Goal: Information Seeking & Learning: Learn about a topic

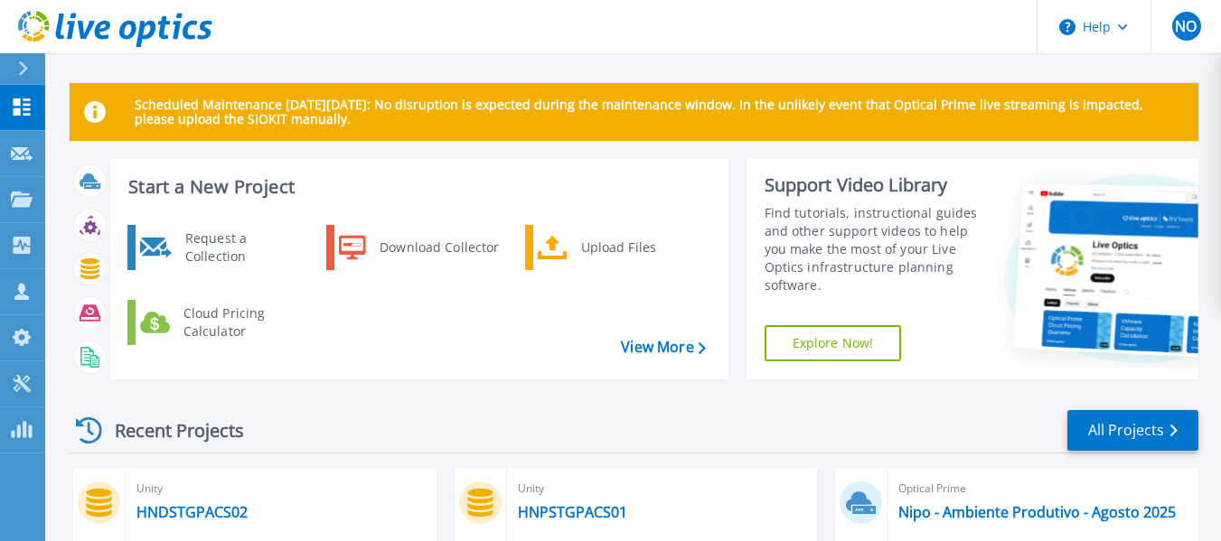
click at [246, 116] on p "Scheduled Maintenance [DATE][DATE]: No disruption is expected during the mainte…" at bounding box center [660, 112] width 1050 height 29
click at [65, 103] on p "Dashboard" at bounding box center [80, 108] width 67 height 47
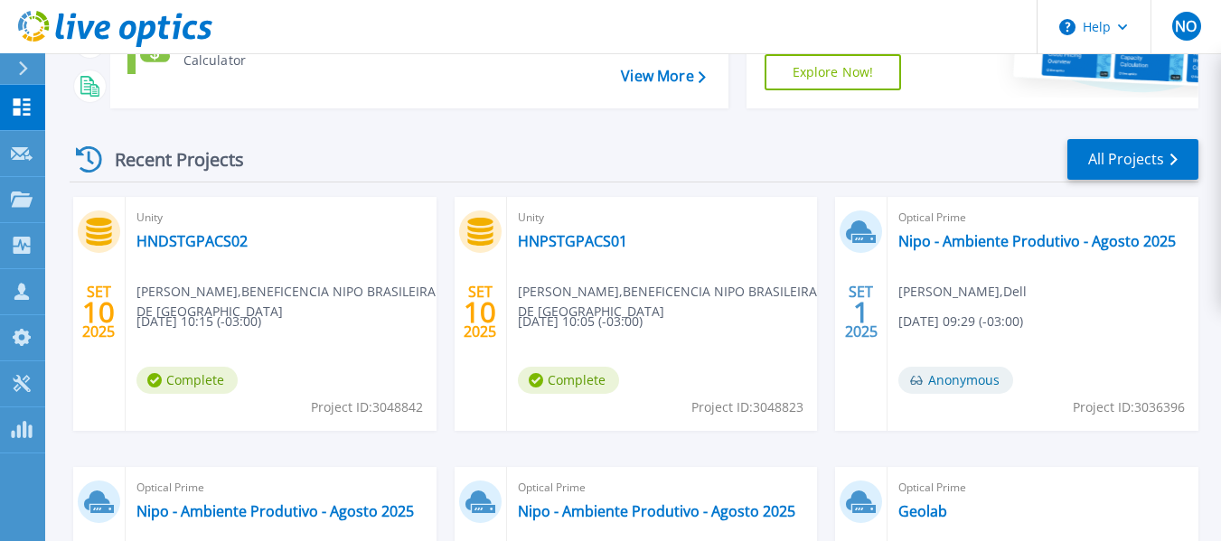
scroll to position [362, 0]
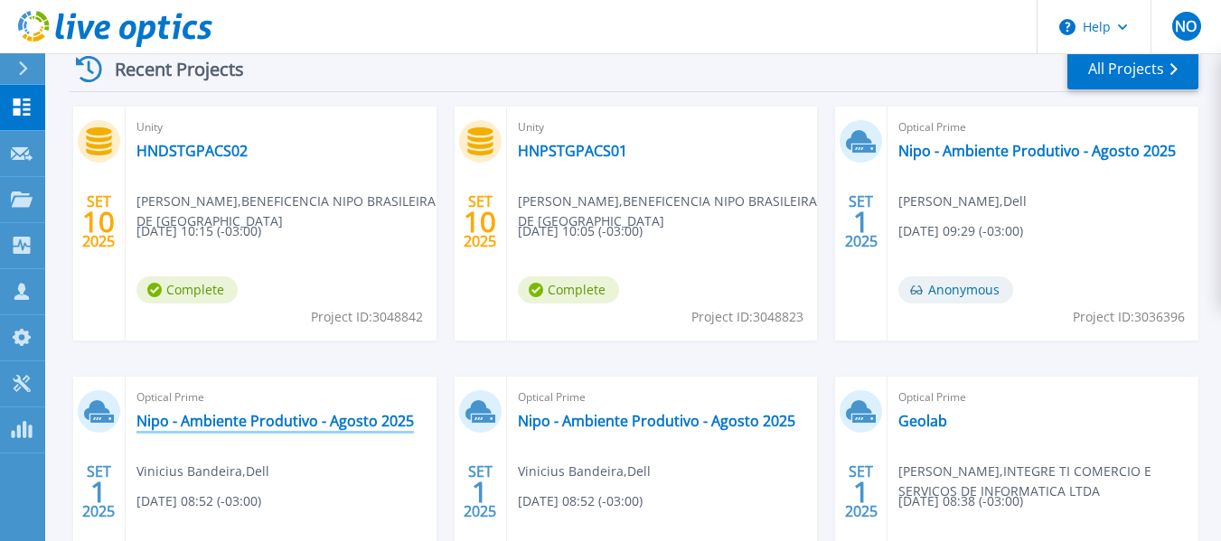
click at [290, 416] on link "Nipo - Ambiente Produtivo - Agosto 2025" at bounding box center [276, 421] width 278 height 18
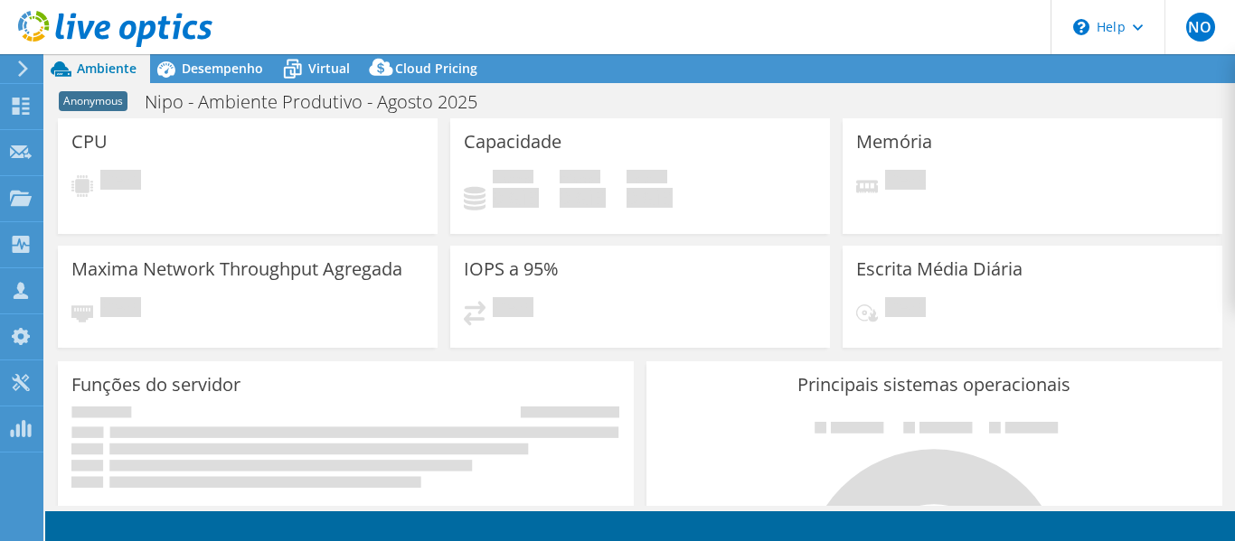
select select "USD"
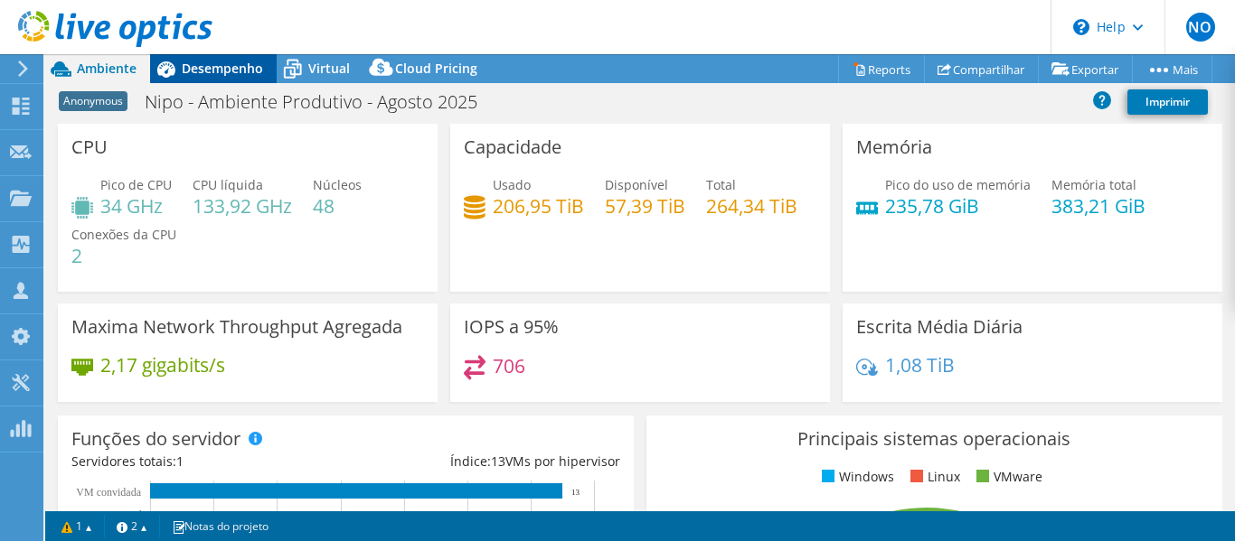
click at [188, 72] on span "Desempenho" at bounding box center [222, 68] width 81 height 17
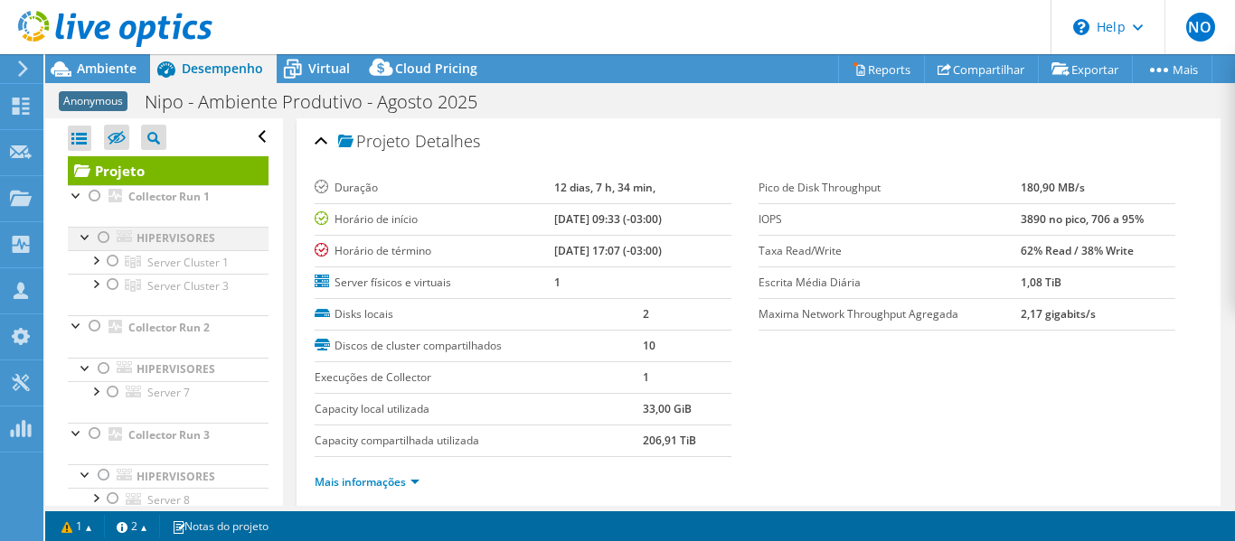
click at [103, 241] on div at bounding box center [104, 238] width 18 height 22
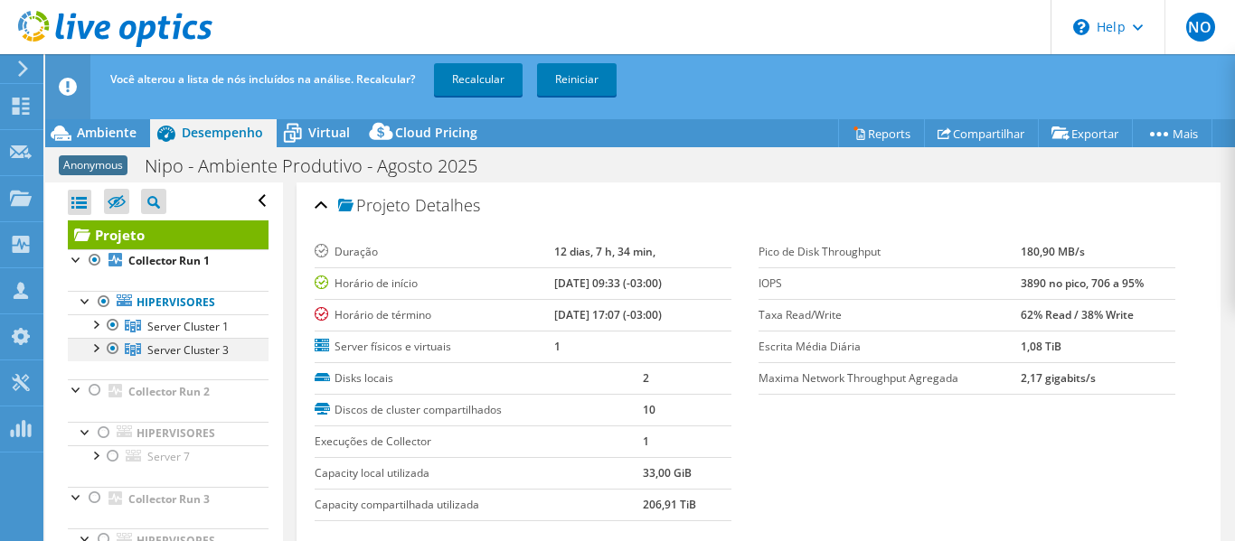
click at [116, 348] on div at bounding box center [113, 349] width 18 height 22
click at [96, 325] on div at bounding box center [95, 324] width 18 height 18
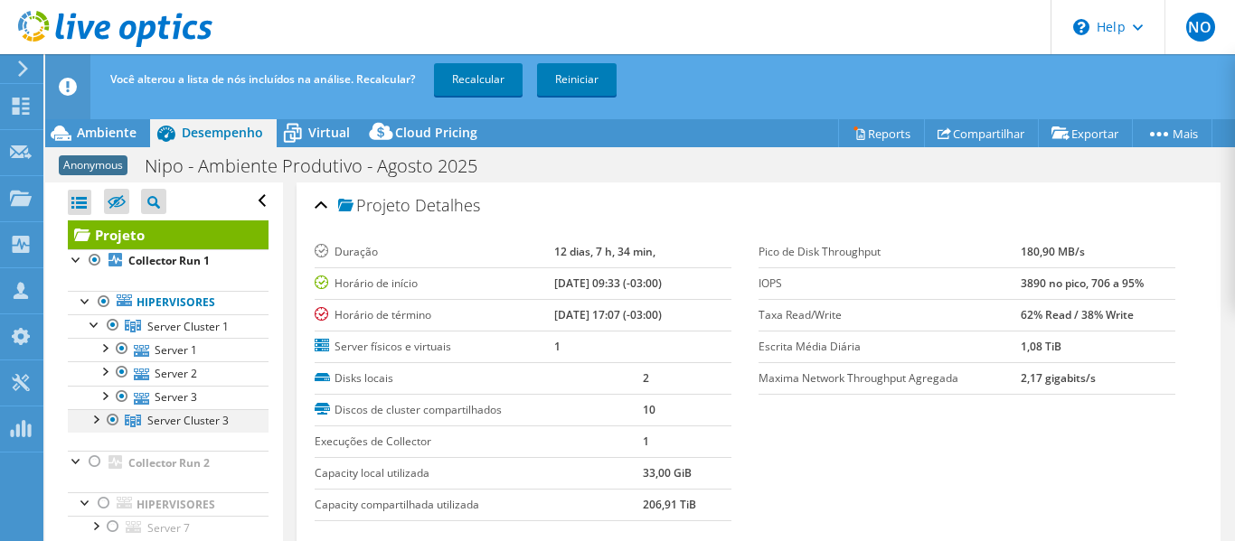
click at [100, 422] on div at bounding box center [95, 419] width 18 height 18
click at [111, 419] on div at bounding box center [113, 421] width 18 height 22
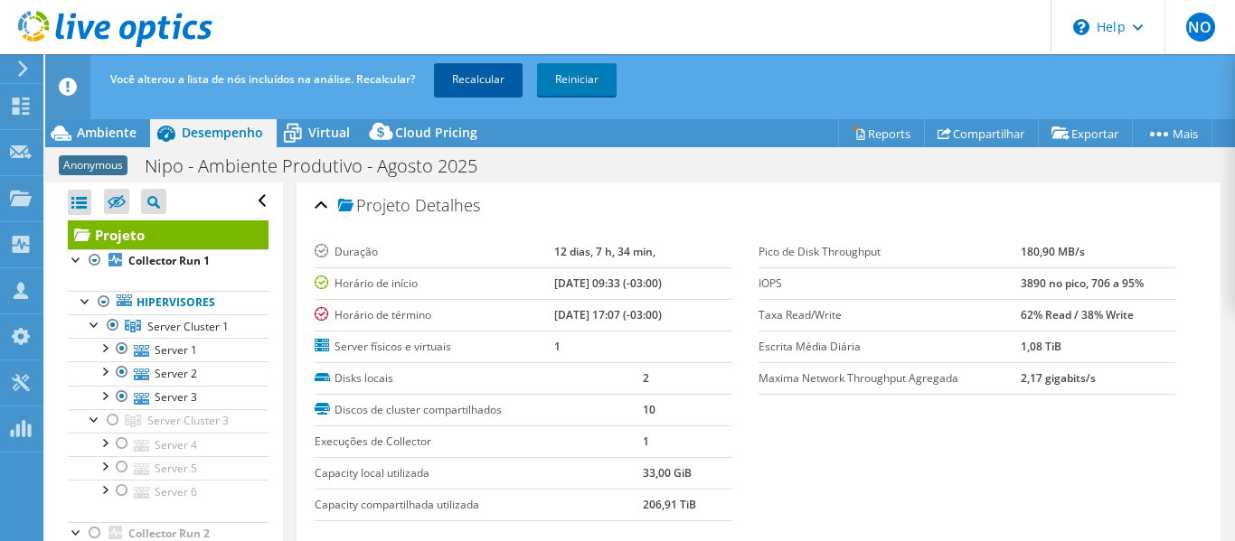
click at [472, 75] on link "Recalcular" at bounding box center [478, 79] width 89 height 33
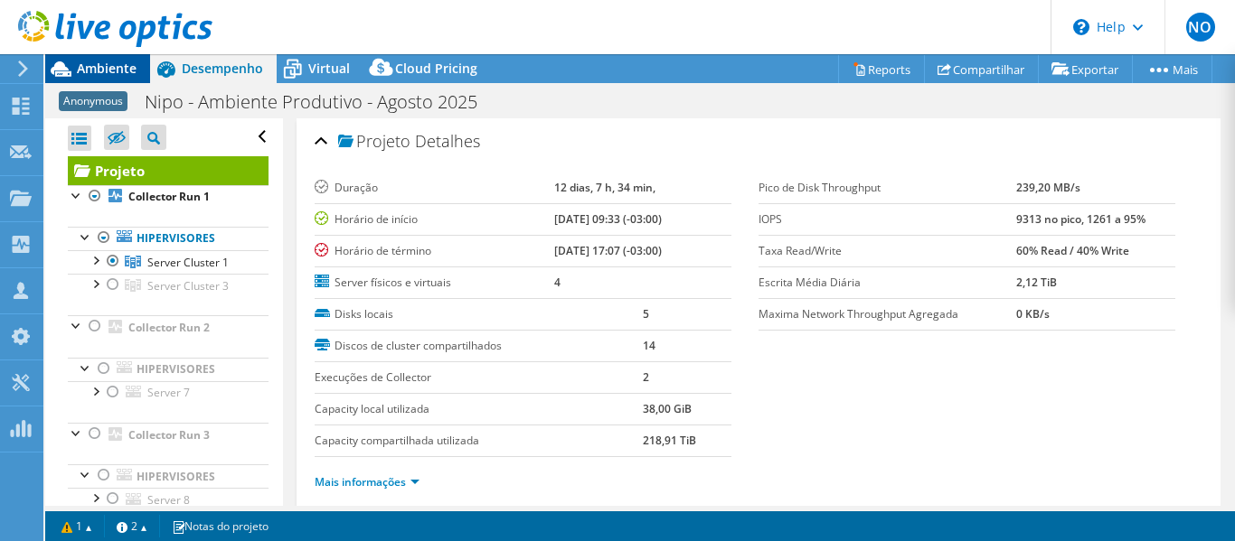
click at [103, 64] on span "Ambiente" at bounding box center [107, 68] width 60 height 17
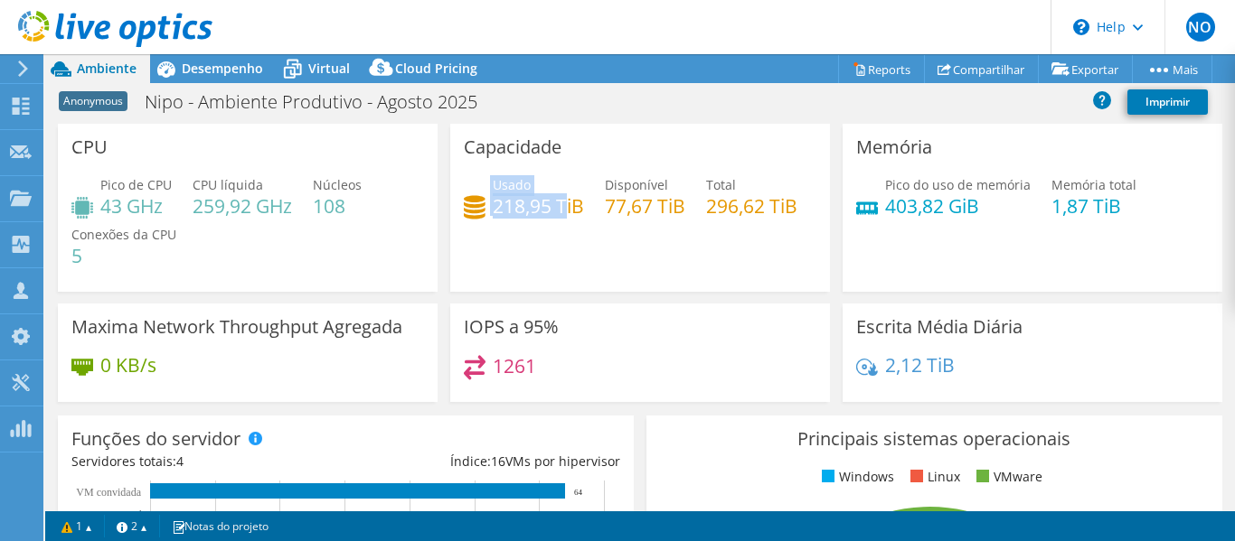
drag, startPoint x: 486, startPoint y: 212, endPoint x: 560, endPoint y: 203, distance: 73.8
click at [560, 203] on div "Usado 218,95 TiB" at bounding box center [524, 195] width 120 height 41
drag, startPoint x: 459, startPoint y: 261, endPoint x: 518, endPoint y: 258, distance: 58.9
click at [706, 216] on h4 "296,62 TiB" at bounding box center [751, 206] width 91 height 20
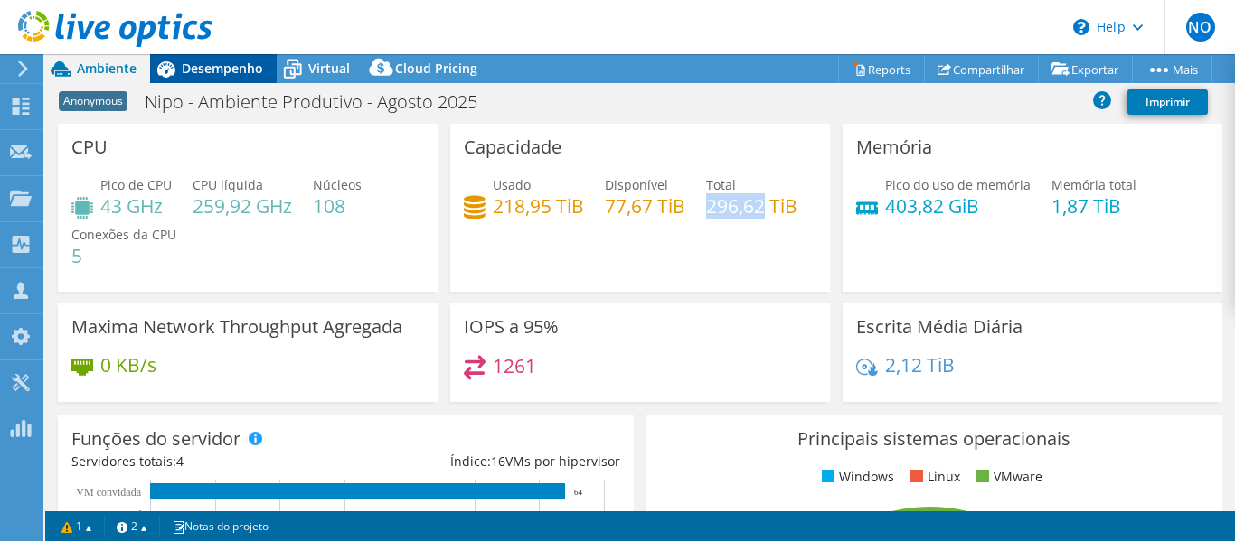
click at [197, 61] on span "Desempenho" at bounding box center [222, 68] width 81 height 17
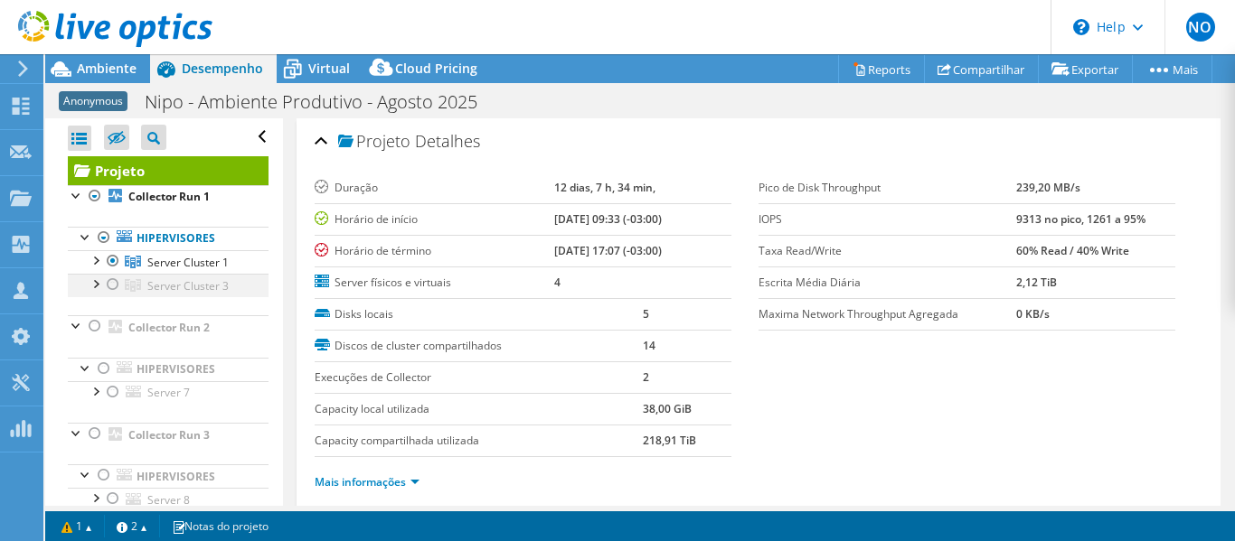
click at [93, 287] on div at bounding box center [95, 283] width 18 height 18
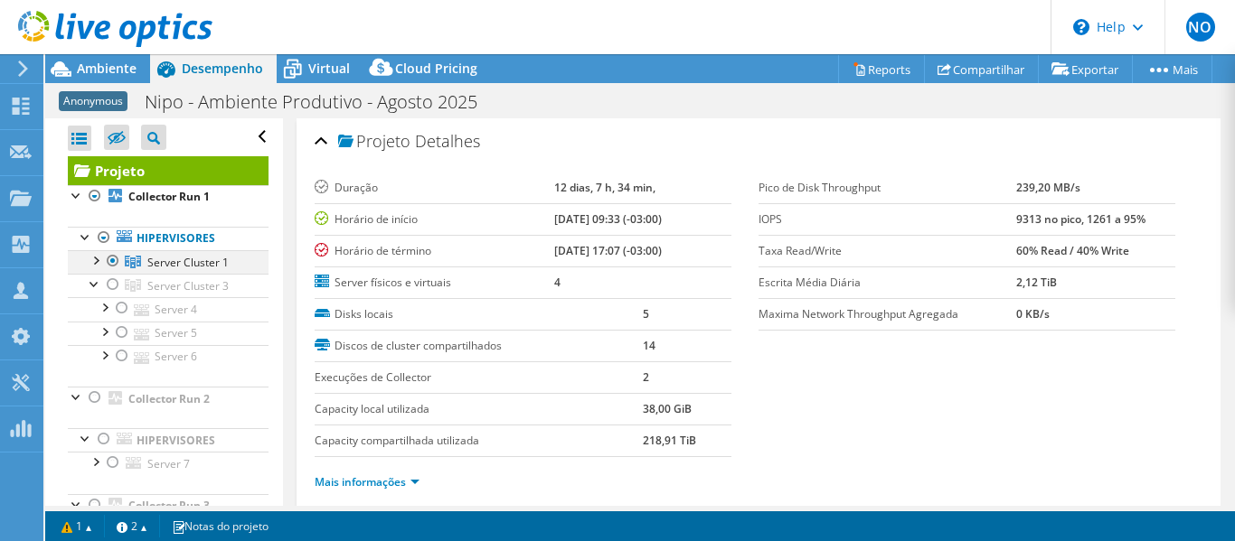
click at [90, 261] on div at bounding box center [95, 259] width 18 height 18
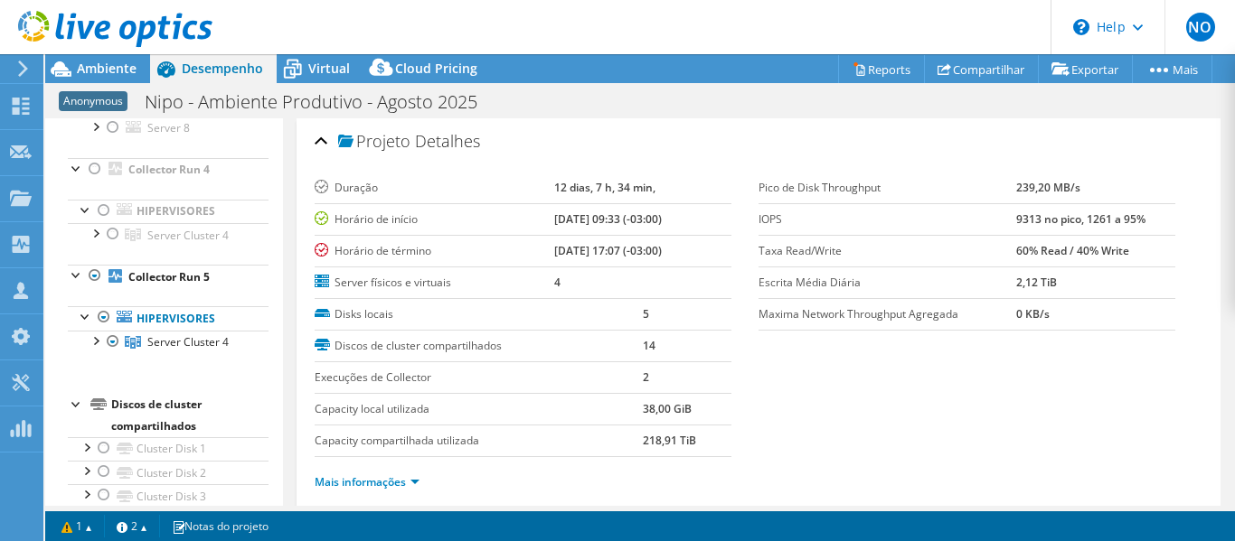
scroll to position [542, 0]
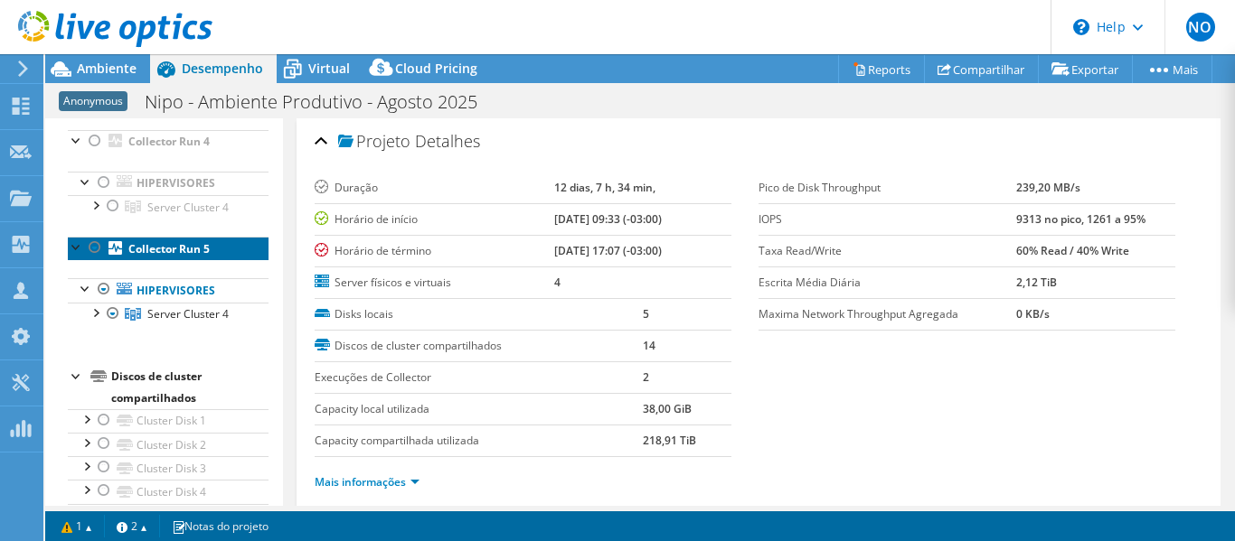
click at [95, 259] on link "Collector Run 5" at bounding box center [168, 249] width 201 height 24
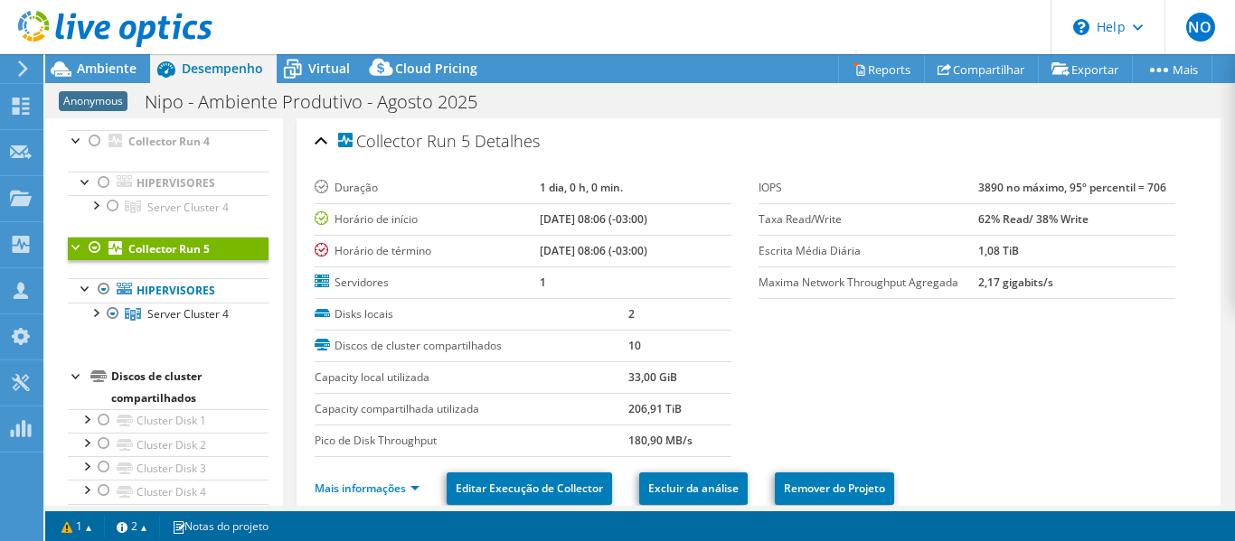
click at [91, 250] on div at bounding box center [95, 248] width 18 height 22
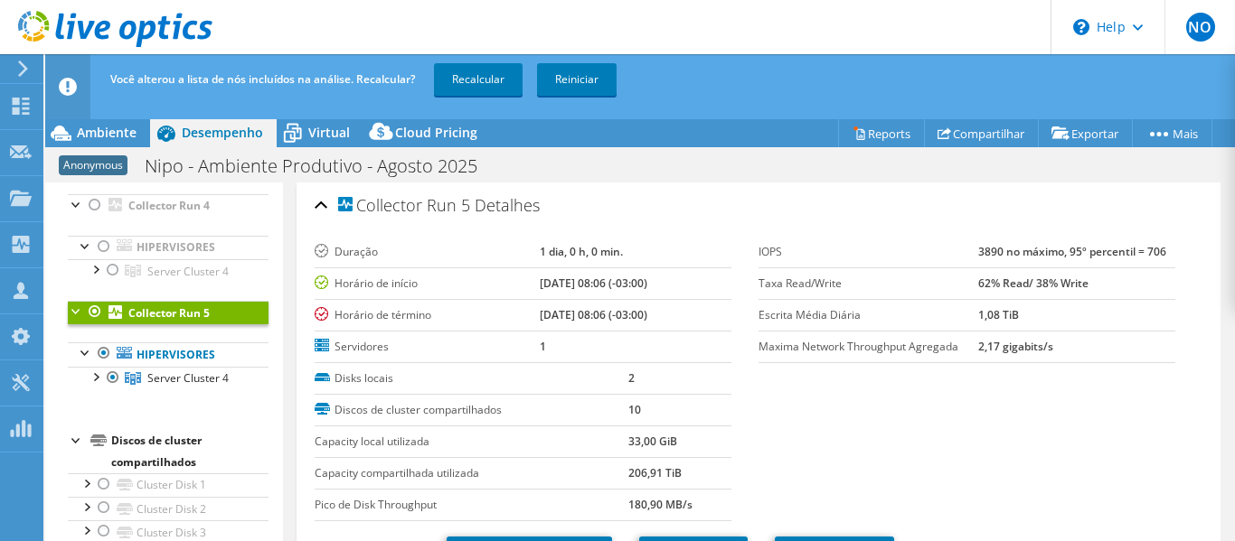
click at [91, 310] on div at bounding box center [95, 312] width 18 height 22
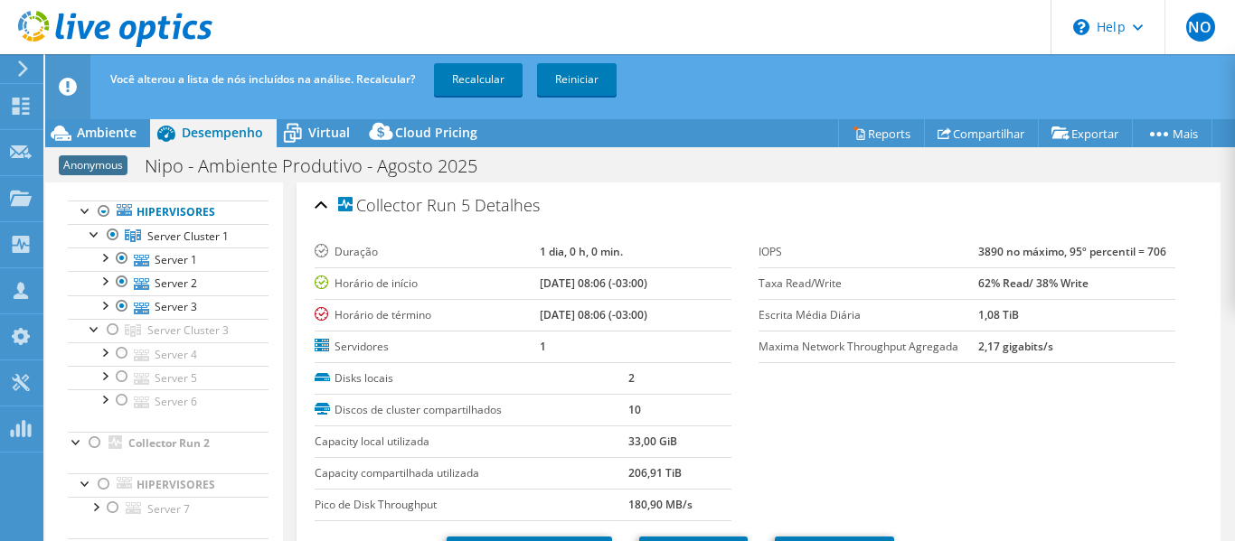
scroll to position [0, 0]
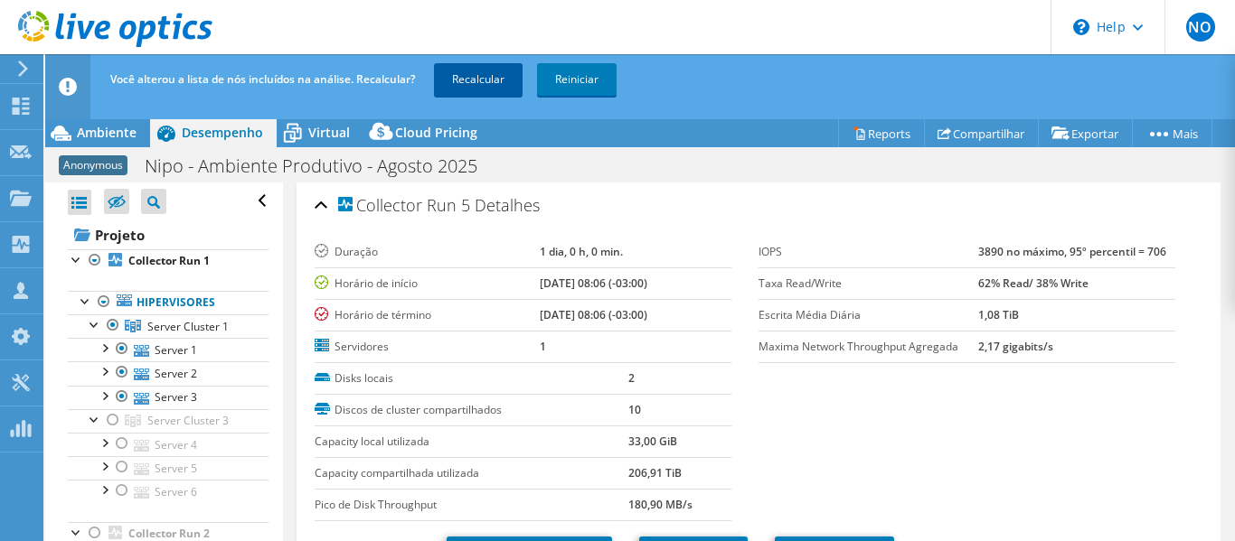
click at [470, 71] on link "Recalcular" at bounding box center [478, 79] width 89 height 33
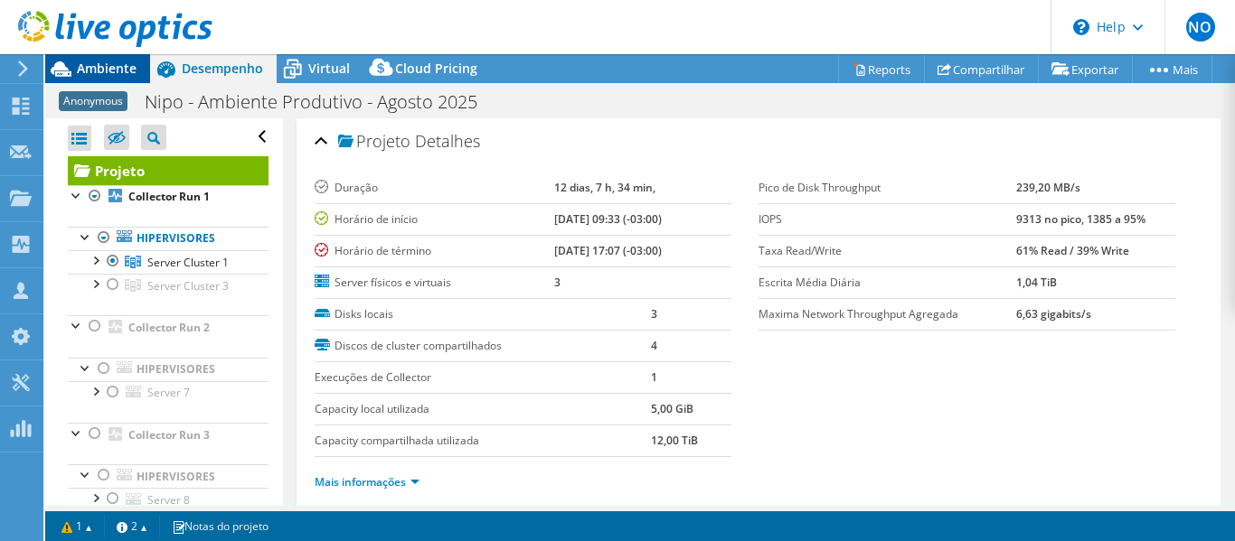
click at [114, 73] on span "Ambiente" at bounding box center [107, 68] width 60 height 17
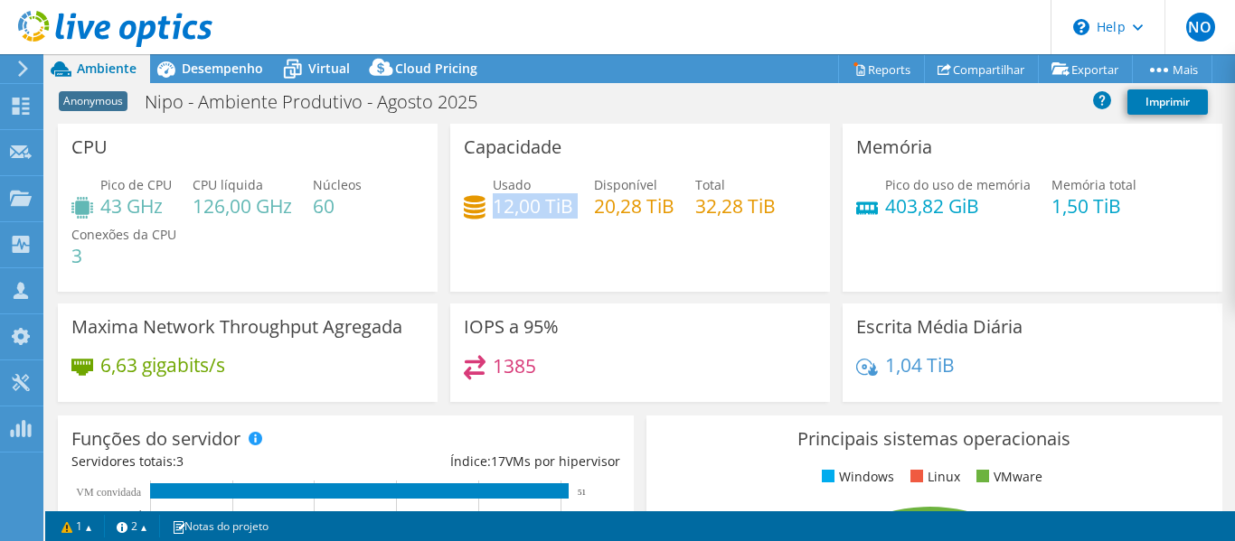
drag, startPoint x: 490, startPoint y: 212, endPoint x: 581, endPoint y: 212, distance: 91.3
click at [581, 212] on div "Usado 12,00 TiB Disponível 20,28 TiB Total 32,28 TiB" at bounding box center [640, 204] width 353 height 59
click at [685, 238] on div "Capacidade Usado 12,00 TiB Disponível 20,28 TiB Total 32,28 TiB" at bounding box center [640, 208] width 380 height 168
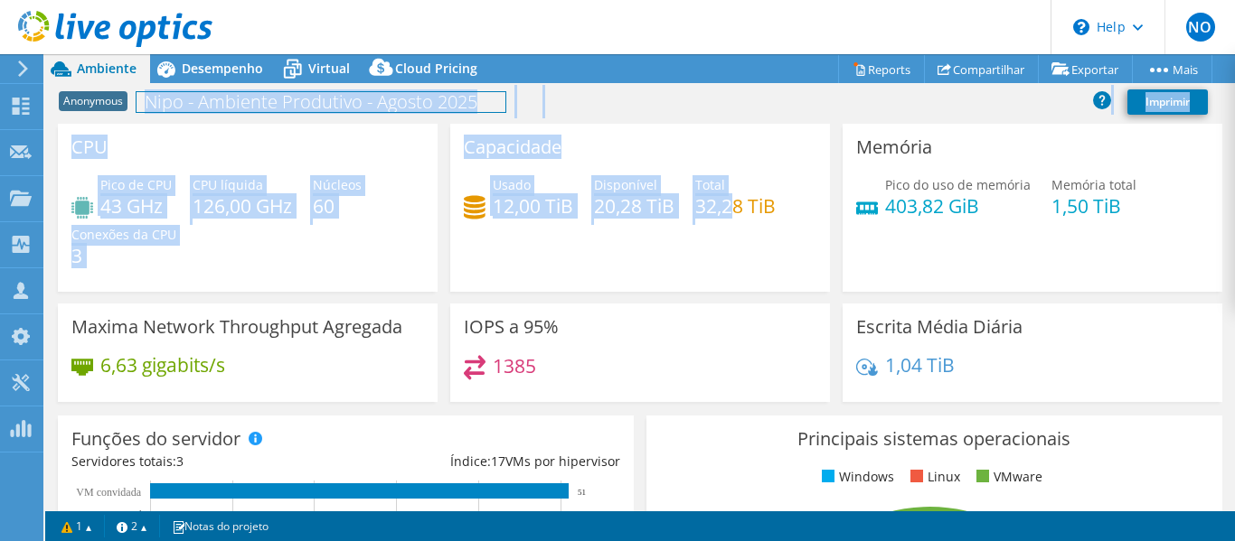
drag, startPoint x: 674, startPoint y: 198, endPoint x: 438, endPoint y: 119, distance: 249.6
click at [438, 119] on div "Ações de projeto Ações de projeto Reports Compartilhar Exportar vSAN ReadyNode …" at bounding box center [640, 297] width 1190 height 487
click at [501, 178] on span "Usado" at bounding box center [512, 184] width 38 height 17
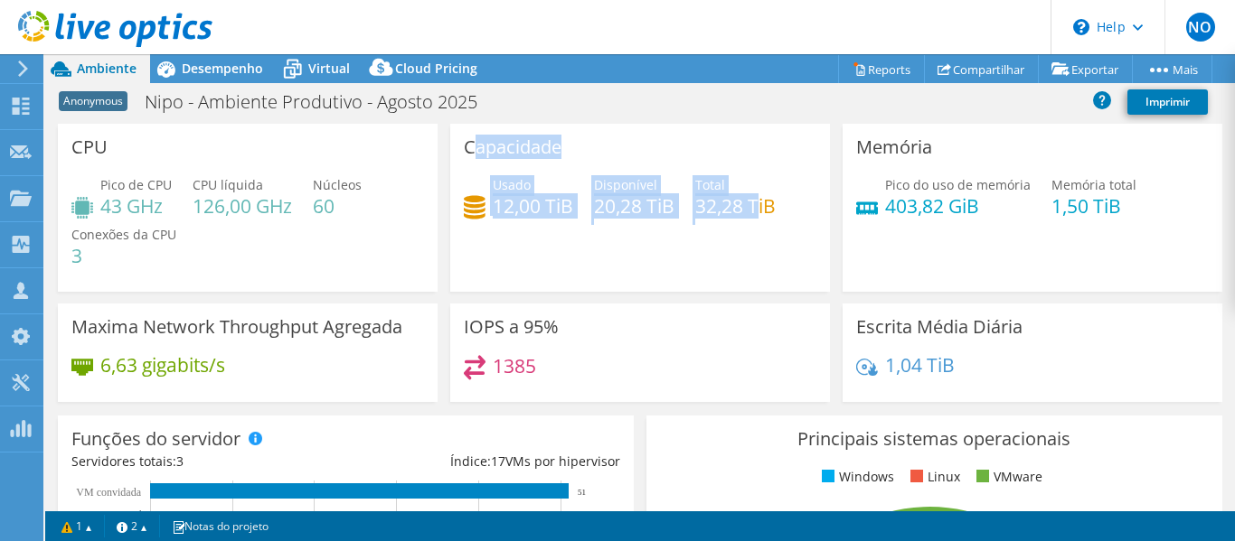
drag, startPoint x: 466, startPoint y: 146, endPoint x: 750, endPoint y: 202, distance: 289.5
click at [750, 202] on div "Capacidade Usado 12,00 TiB Disponível 20,28 TiB Total 32,28 TiB" at bounding box center [640, 208] width 380 height 168
click at [751, 202] on h4 "32,28 TiB" at bounding box center [735, 206] width 80 height 20
drag, startPoint x: 781, startPoint y: 202, endPoint x: 444, endPoint y: 131, distance: 344.7
click at [444, 131] on div "Capacidade Usado 12,00 TiB Disponível 20,28 TiB Total 32,28 TiB" at bounding box center [640, 208] width 392 height 168
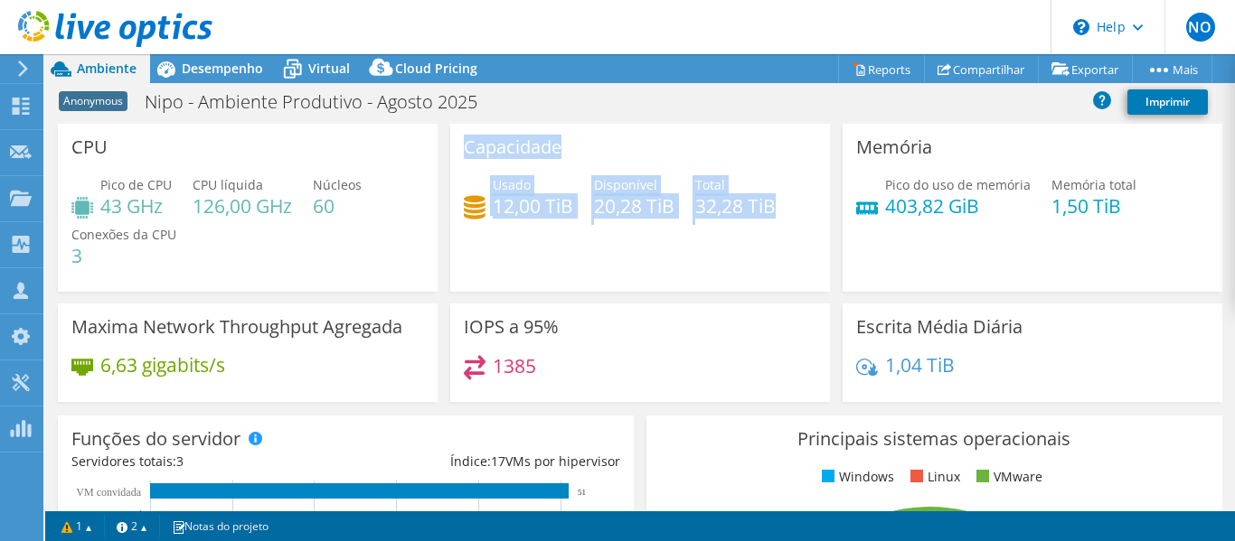
click at [466, 144] on h3 "Capacidade" at bounding box center [513, 147] width 98 height 20
click at [522, 216] on h4 "12,00 TiB" at bounding box center [533, 206] width 80 height 20
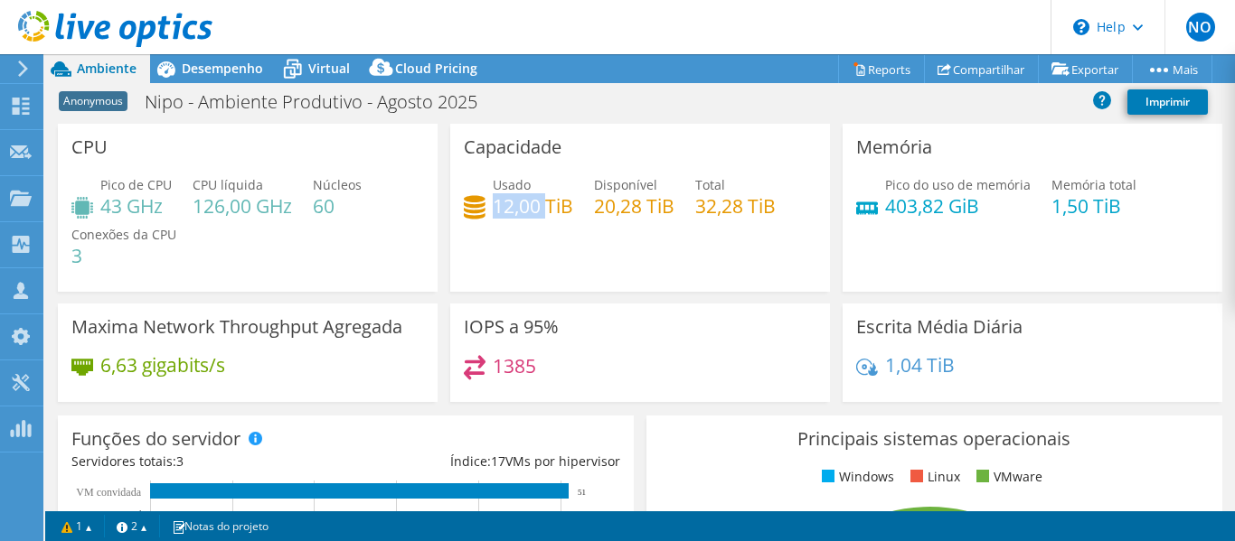
click at [522, 216] on h4 "12,00 TiB" at bounding box center [533, 206] width 80 height 20
click at [539, 308] on div "IOPS a 95% 1385" at bounding box center [640, 353] width 380 height 99
drag, startPoint x: 494, startPoint y: 201, endPoint x: 541, endPoint y: 216, distance: 50.3
click at [541, 216] on h4 "12,00 TiB" at bounding box center [533, 206] width 80 height 20
click at [172, 73] on icon at bounding box center [166, 69] width 18 height 16
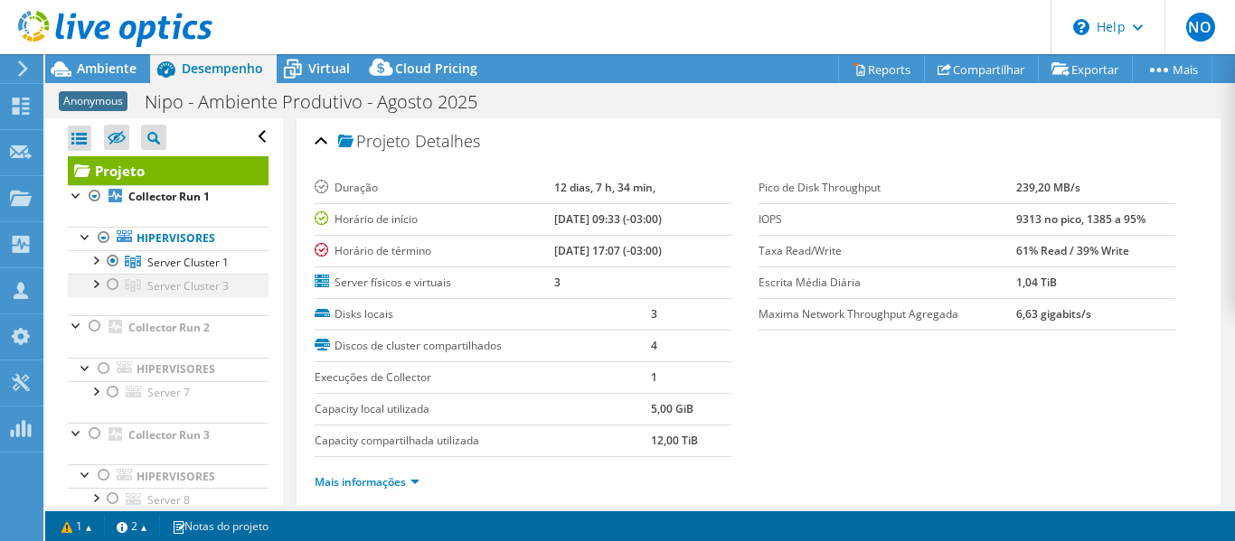
click at [108, 285] on div at bounding box center [113, 285] width 18 height 22
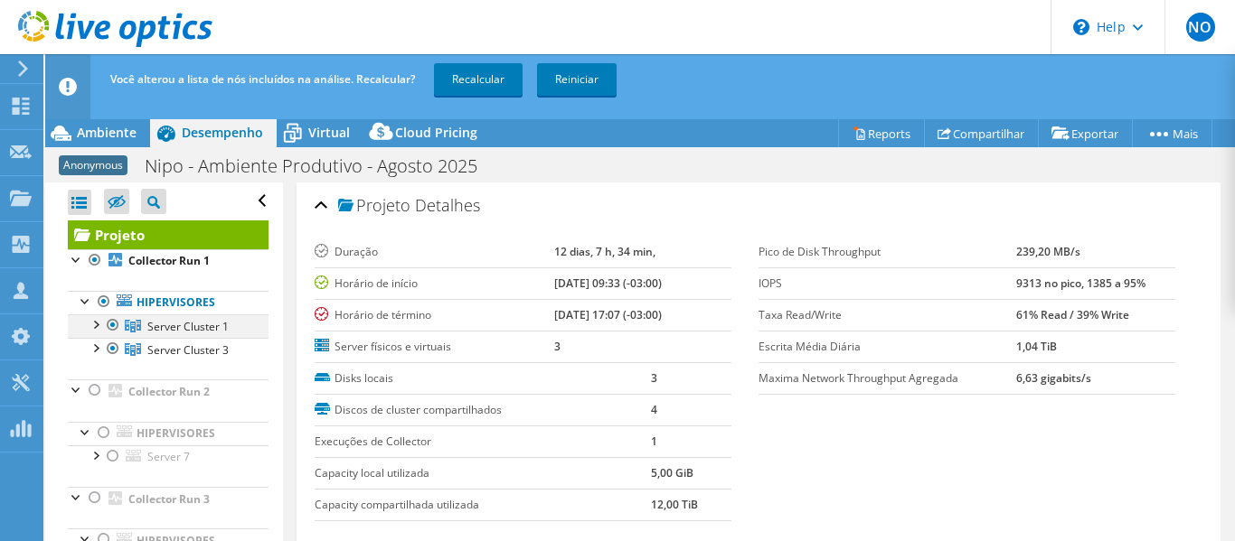
click at [114, 328] on div at bounding box center [113, 326] width 18 height 22
click at [463, 80] on link "Recalcular" at bounding box center [478, 79] width 89 height 33
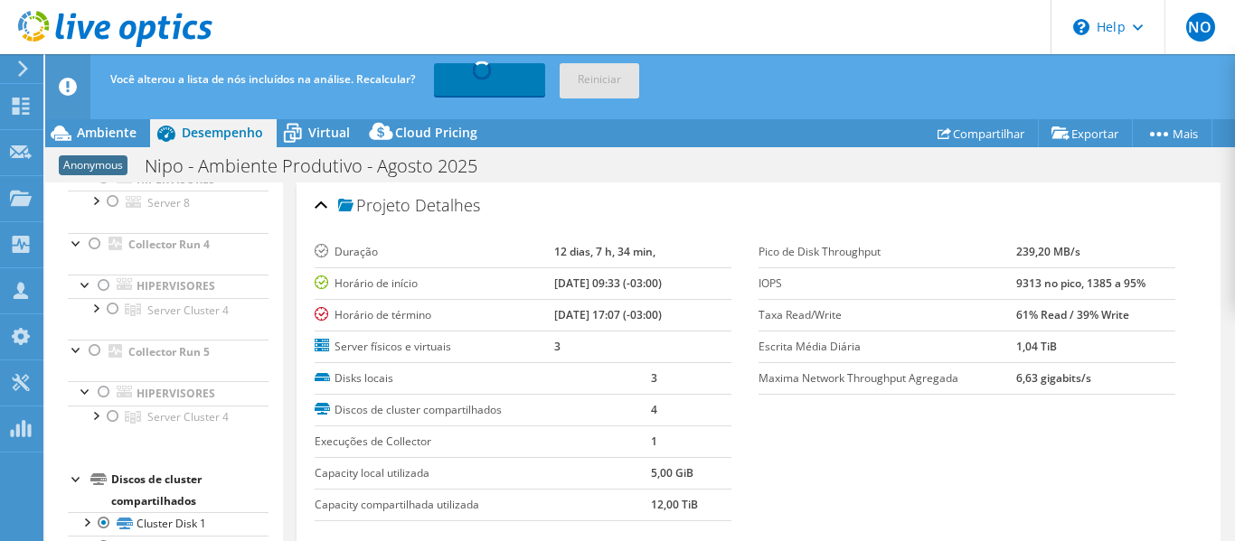
scroll to position [542, 0]
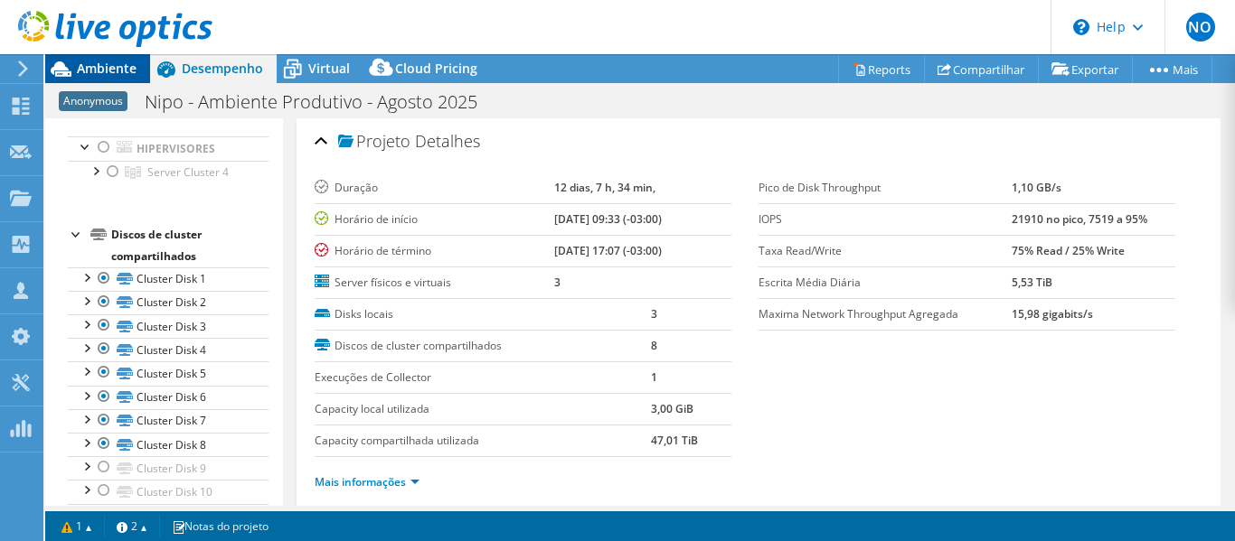
click at [102, 74] on span "Ambiente" at bounding box center [107, 68] width 60 height 17
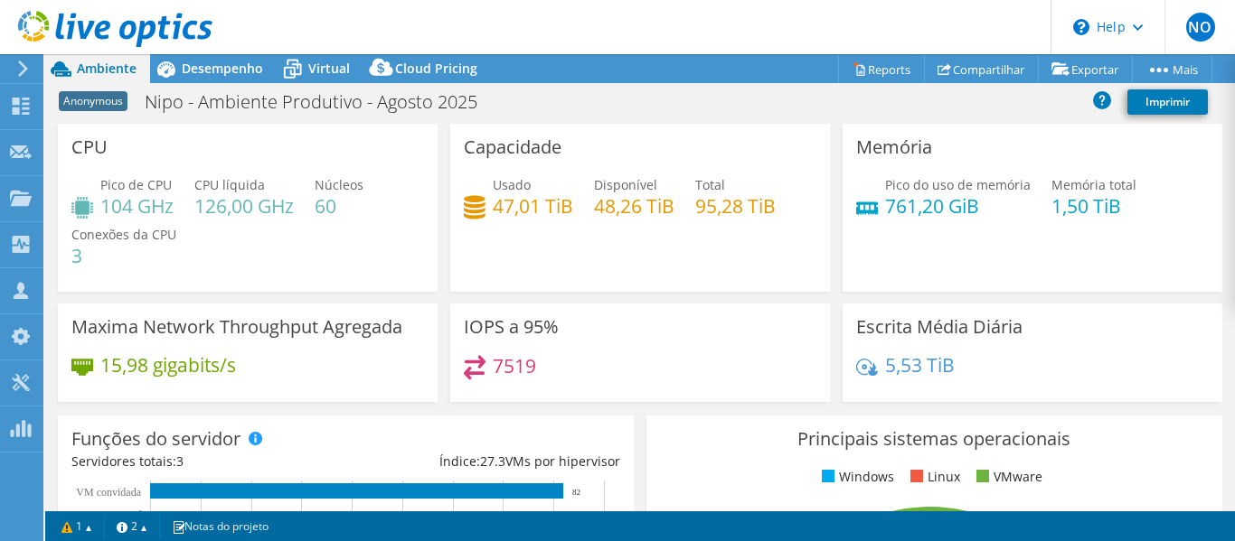
drag, startPoint x: 580, startPoint y: 215, endPoint x: 596, endPoint y: 212, distance: 15.8
click at [581, 215] on div "Usado 47,01 TiB Disponível 48,26 TiB Total 95,28 TiB" at bounding box center [640, 204] width 353 height 59
drag, startPoint x: 495, startPoint y: 212, endPoint x: 535, endPoint y: 211, distance: 39.8
click at [535, 211] on h4 "47,01 TiB" at bounding box center [533, 206] width 80 height 20
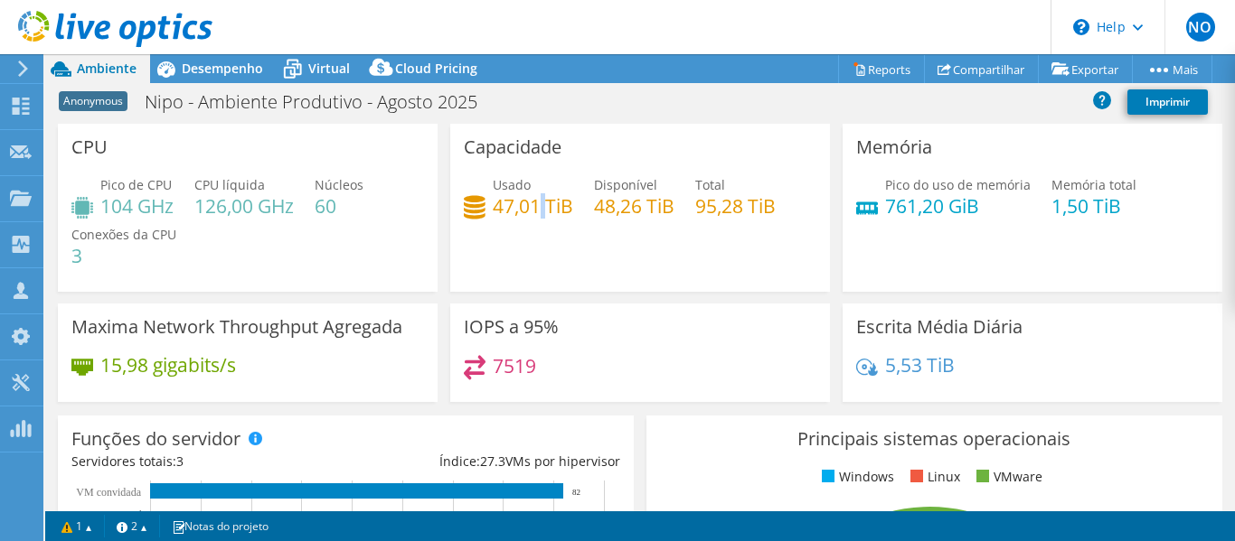
click at [535, 211] on h4 "47,01 TiB" at bounding box center [533, 206] width 80 height 20
click at [547, 237] on div "Capacidade Usado 47,01 TiB Disponível 48,26 TiB Total 95,28 TiB" at bounding box center [640, 208] width 380 height 168
click at [601, 244] on div "Capacidade Usado 47,01 TiB Disponível 48,26 TiB Total 95,28 TiB" at bounding box center [640, 208] width 380 height 168
click at [598, 212] on h4 "48,26 TiB" at bounding box center [634, 206] width 80 height 20
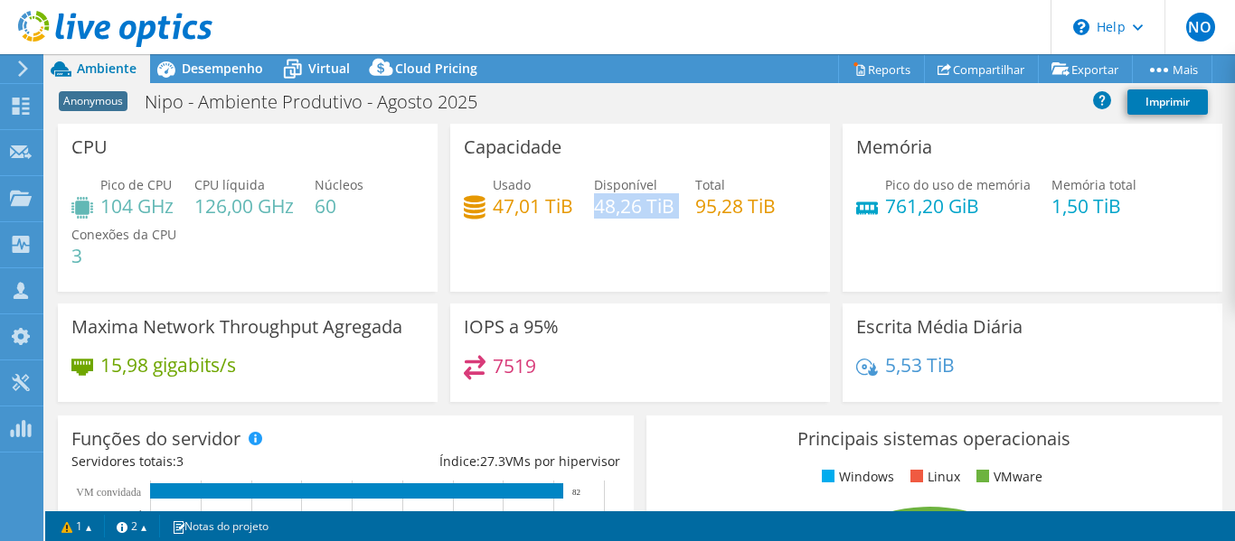
click at [598, 212] on h4 "48,26 TiB" at bounding box center [634, 206] width 80 height 20
click at [617, 233] on div "Usado 47,01 TiB Disponível 48,26 TiB Total 95,28 TiB" at bounding box center [640, 204] width 353 height 59
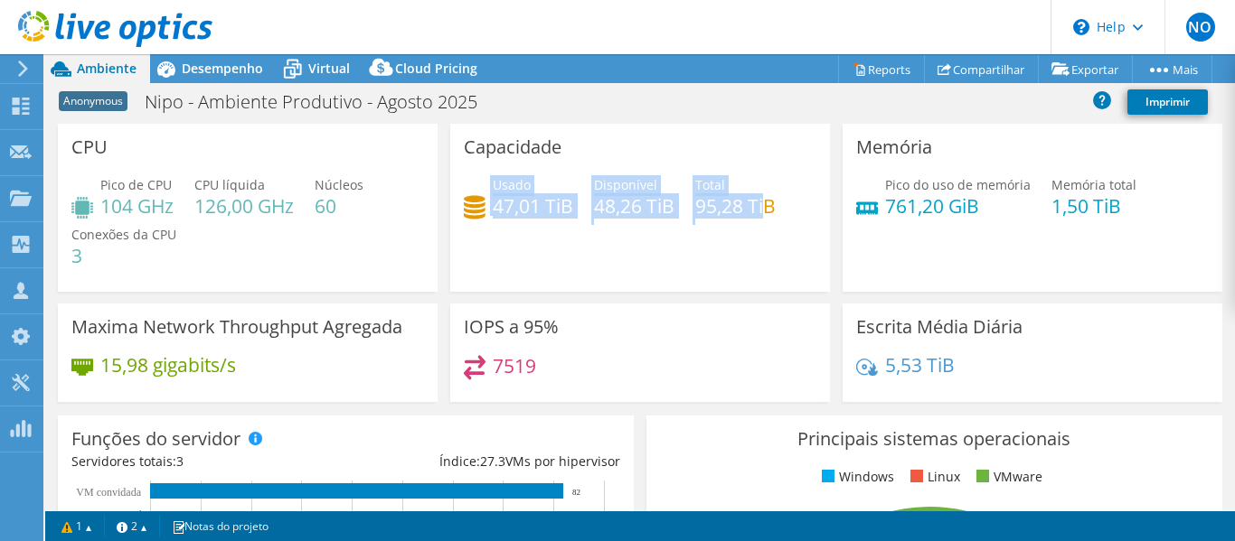
drag, startPoint x: 760, startPoint y: 217, endPoint x: 477, endPoint y: 213, distance: 283.0
click at [477, 213] on div "Usado 47,01 TiB Disponível 48,26 TiB Total 95,28 TiB" at bounding box center [640, 204] width 353 height 59
click at [506, 204] on h4 "47,01 TiB" at bounding box center [533, 206] width 80 height 20
click at [522, 216] on h4 "47,01 TiB" at bounding box center [533, 206] width 80 height 20
click at [507, 205] on h4 "47,01 TiB" at bounding box center [533, 206] width 80 height 20
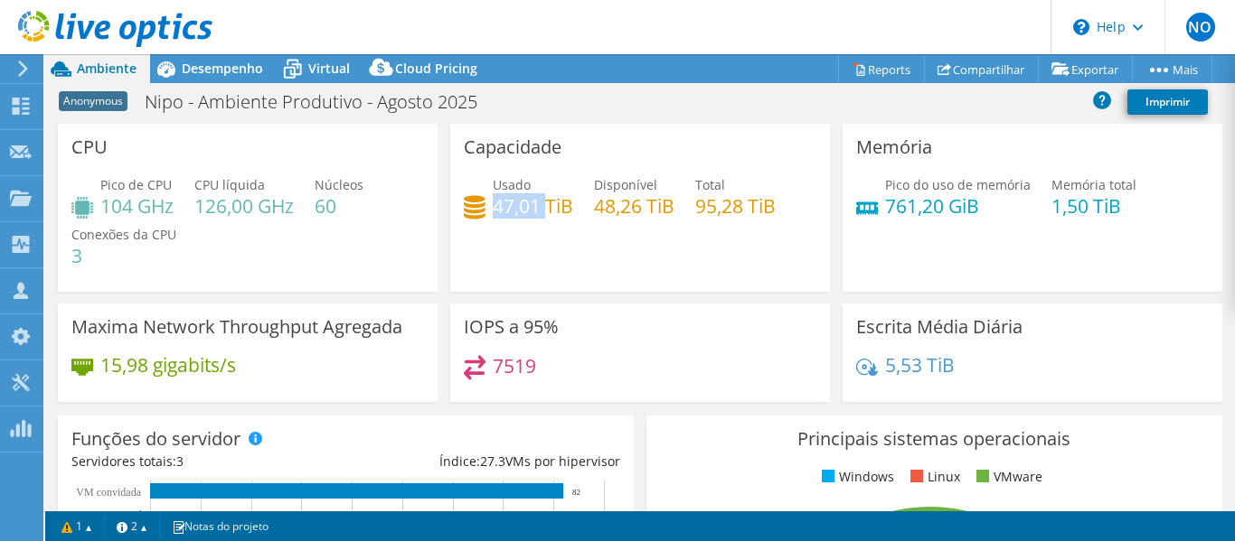
click at [507, 205] on h4 "47,01 TiB" at bounding box center [533, 206] width 80 height 20
click at [588, 204] on div "Usado 47,01 TiB Disponível 48,26 TiB Total 95,28 TiB" at bounding box center [640, 204] width 353 height 59
click at [522, 208] on h4 "47,01 TiB" at bounding box center [533, 206] width 80 height 20
